Goal: Task Accomplishment & Management: Use online tool/utility

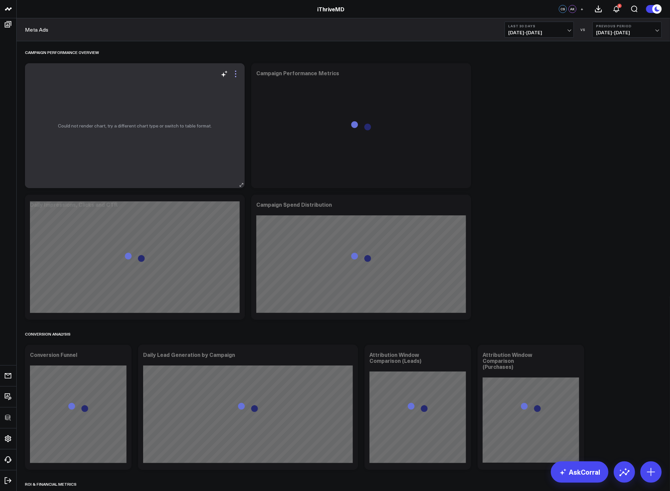
click at [237, 76] on icon at bounding box center [236, 74] width 8 height 8
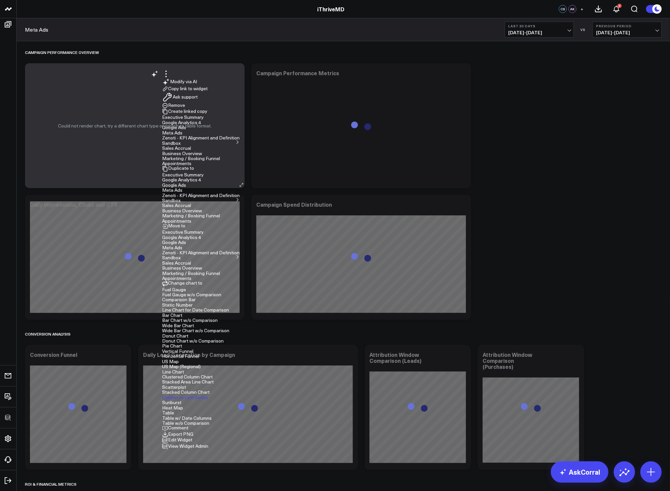
click at [192, 437] on button "Edit Widget" at bounding box center [177, 440] width 30 height 6
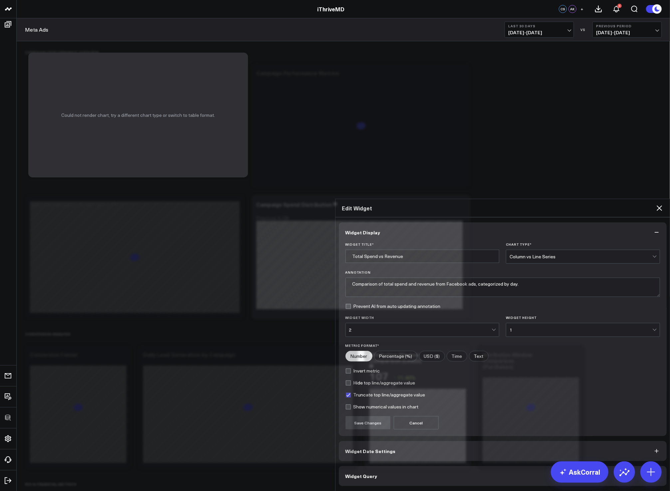
click at [385, 466] on button "Widget Query" at bounding box center [503, 476] width 328 height 20
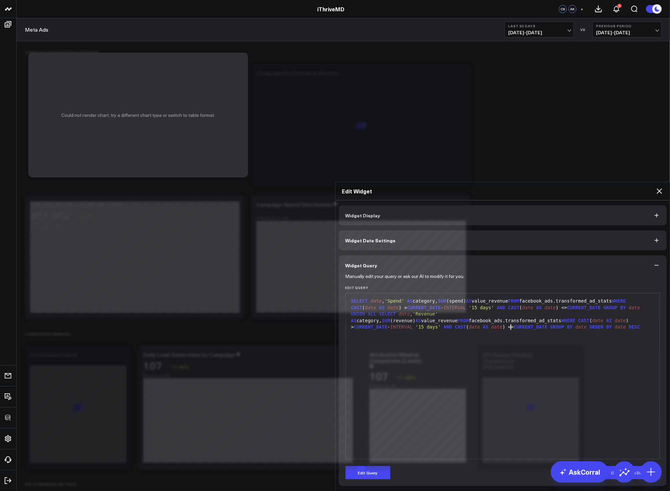
click at [513, 296] on div "SELECT date , 'Spend' AS category, SUM (spend) AS value_revenue FROM facebook_a…" at bounding box center [502, 375] width 307 height 159
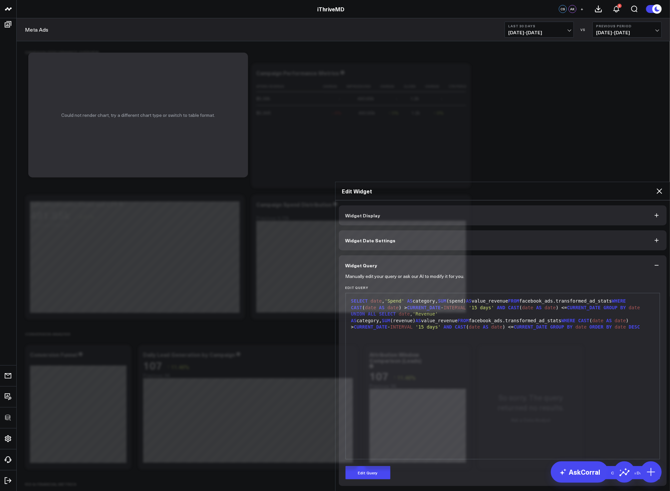
click at [658, 187] on icon at bounding box center [659, 191] width 8 height 8
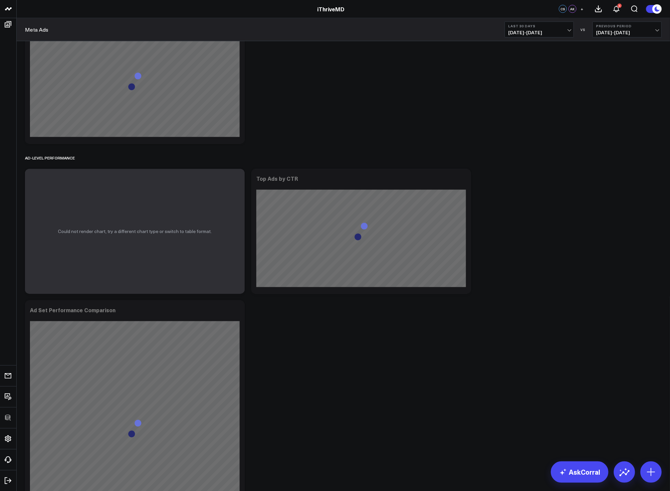
scroll to position [912, 0]
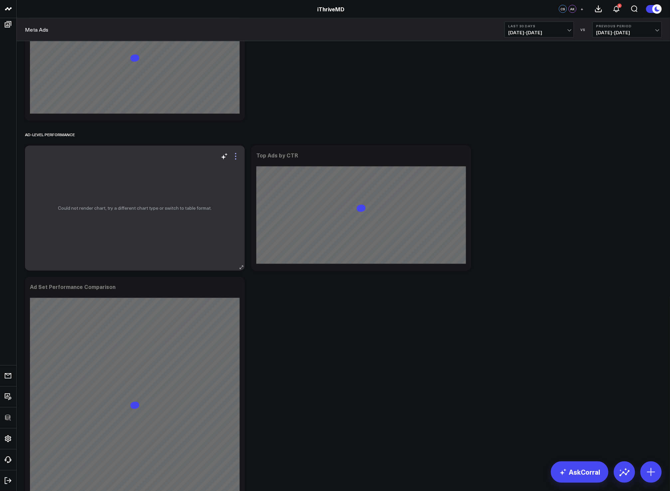
click at [237, 154] on icon at bounding box center [236, 156] width 8 height 8
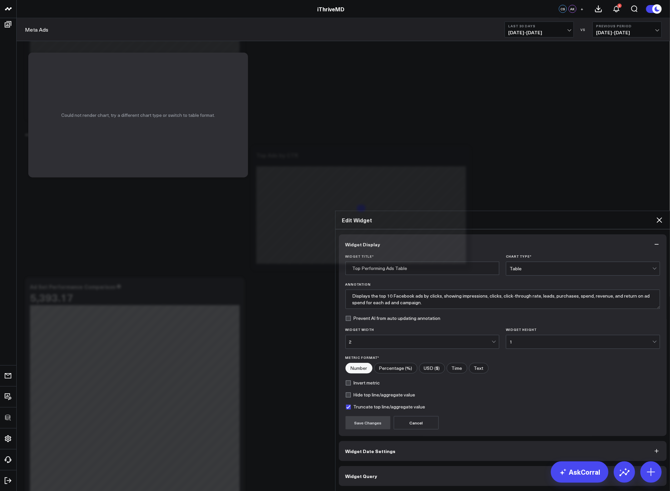
click at [363, 473] on span "Widget Query" at bounding box center [361, 475] width 32 height 5
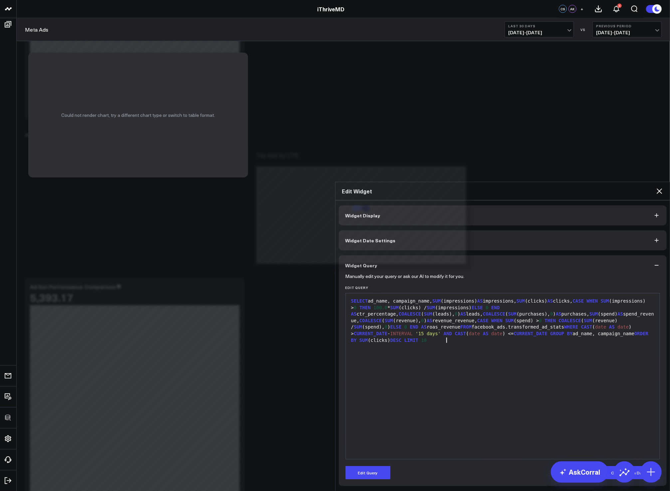
click at [528, 296] on div "SELECT ad_name, campaign_name, SUM (impressions) AS impressions, SUM (clicks) A…" at bounding box center [502, 375] width 307 height 159
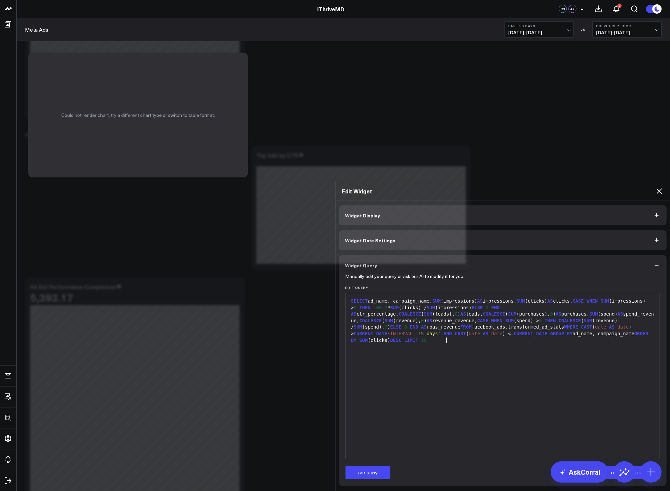
click at [659, 187] on icon at bounding box center [659, 191] width 8 height 8
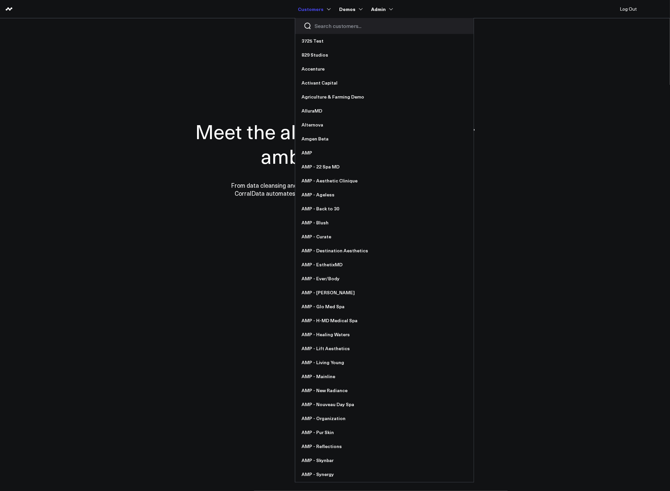
click at [326, 26] on input "Search customers input" at bounding box center [390, 25] width 150 height 7
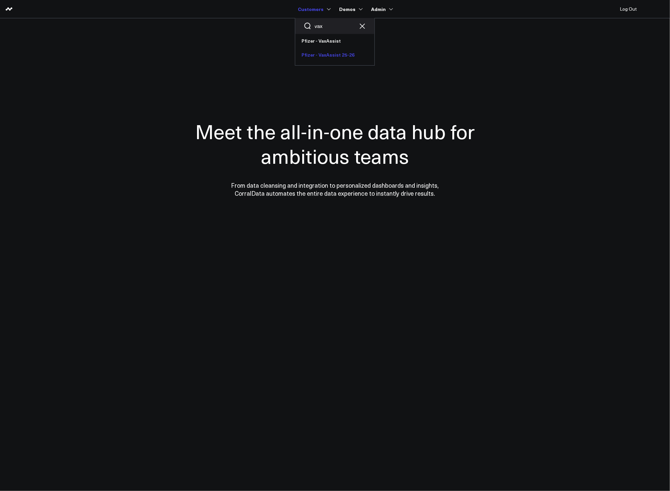
type input "vax"
click at [327, 52] on link "Pfizer - VaxAssist 25-26" at bounding box center [334, 55] width 79 height 14
